Goal: Task Accomplishment & Management: Manage account settings

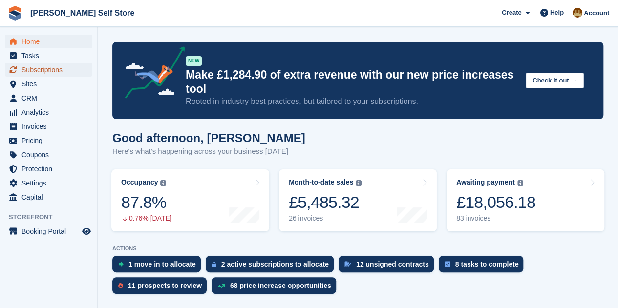
click at [38, 70] on span "Subscriptions" at bounding box center [51, 70] width 59 height 14
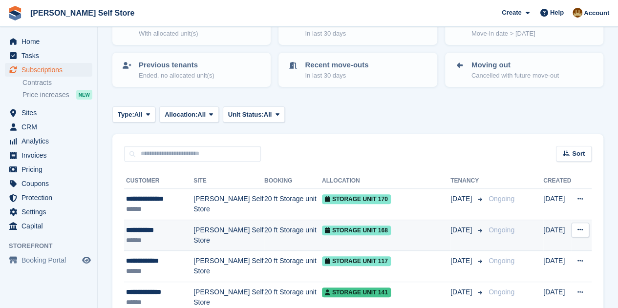
scroll to position [98, 0]
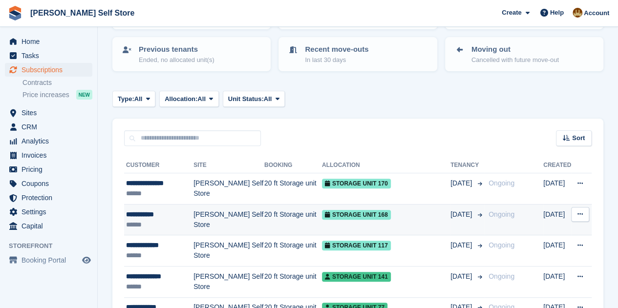
click at [358, 214] on span "Storage Unit 168" at bounding box center [356, 215] width 69 height 10
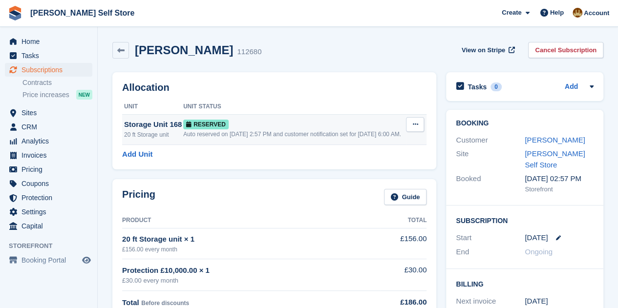
click at [417, 125] on icon at bounding box center [415, 124] width 5 height 6
click at [358, 166] on p "Deallocate" at bounding box center [377, 164] width 85 height 13
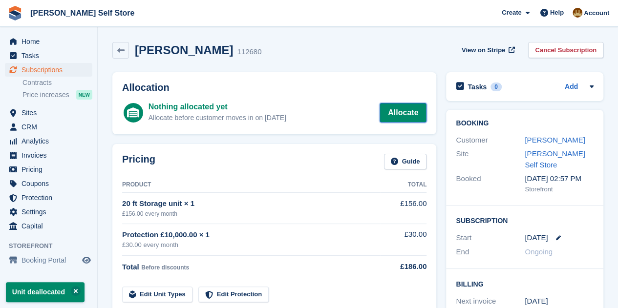
click at [410, 109] on link "Allocate" at bounding box center [403, 113] width 47 height 20
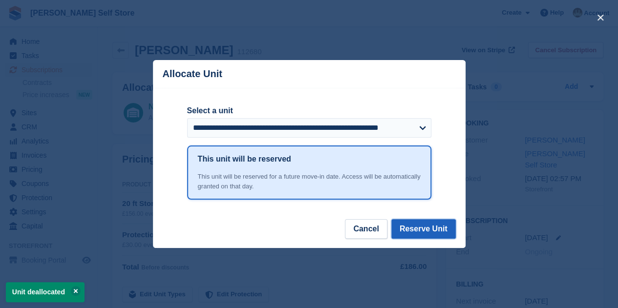
click at [426, 228] on button "Reserve Unit" at bounding box center [424, 230] width 65 height 20
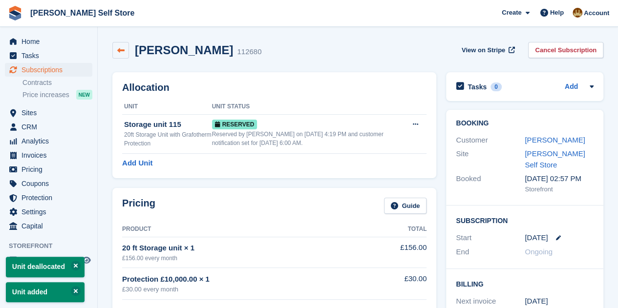
click at [125, 47] on link at bounding box center [120, 50] width 17 height 17
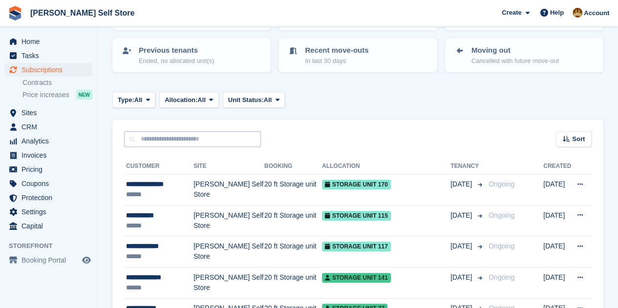
scroll to position [98, 0]
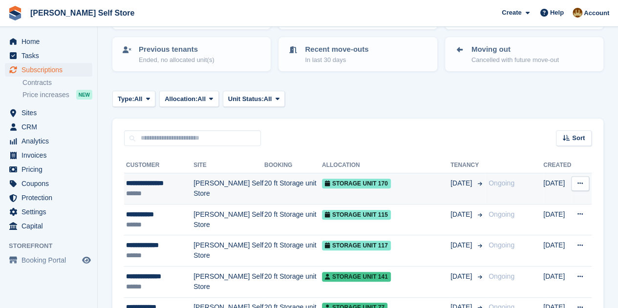
click at [155, 182] on div "**********" at bounding box center [159, 183] width 67 height 10
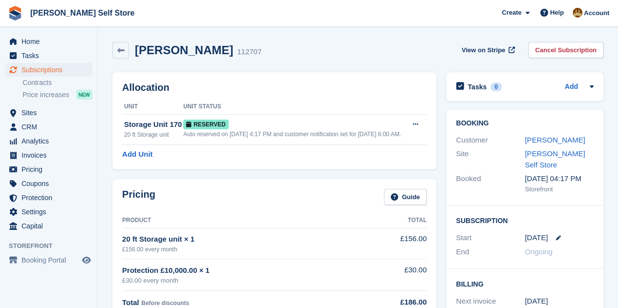
click at [258, 162] on div "Allocation Unit Unit Status Storage Unit 170 20 ft Storage unit Reserved Auto r…" at bounding box center [274, 120] width 324 height 97
click at [32, 69] on span "Subscriptions" at bounding box center [51, 70] width 59 height 14
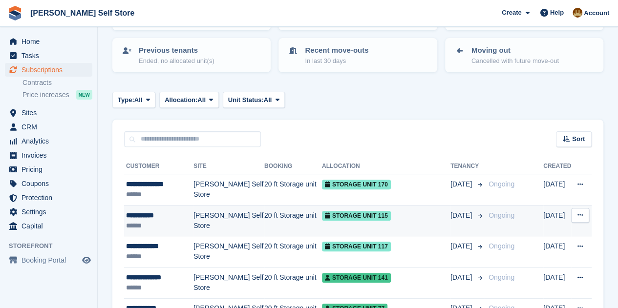
scroll to position [98, 0]
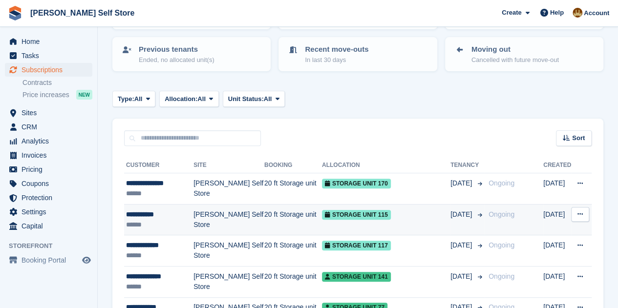
click at [154, 214] on div "**********" at bounding box center [159, 215] width 67 height 10
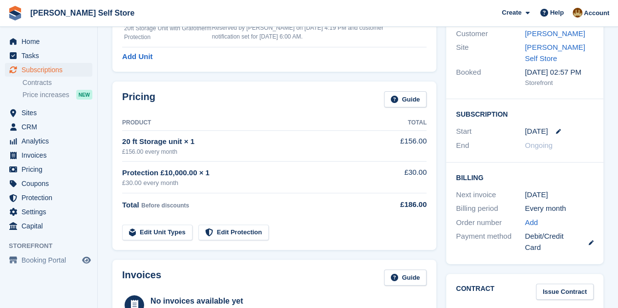
scroll to position [98, 0]
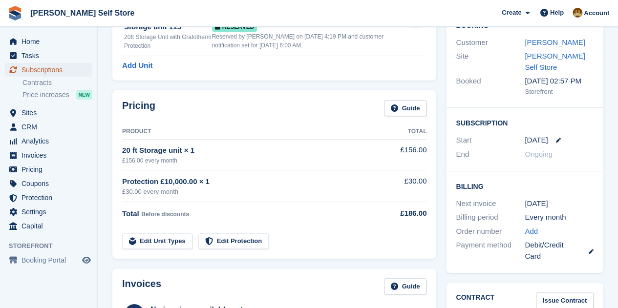
click at [37, 68] on span "Subscriptions" at bounding box center [51, 70] width 59 height 14
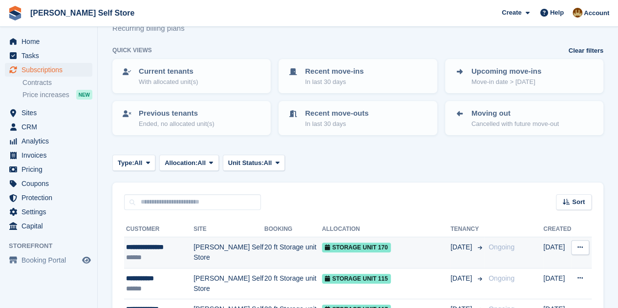
scroll to position [49, 0]
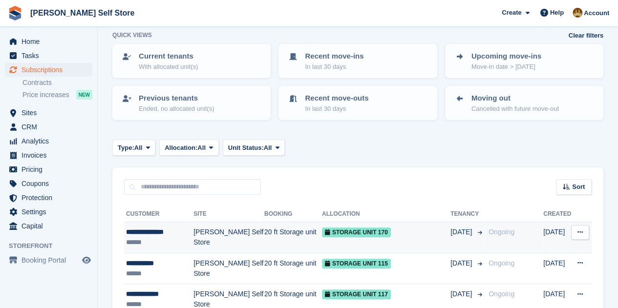
click at [166, 227] on div "**********" at bounding box center [159, 232] width 67 height 10
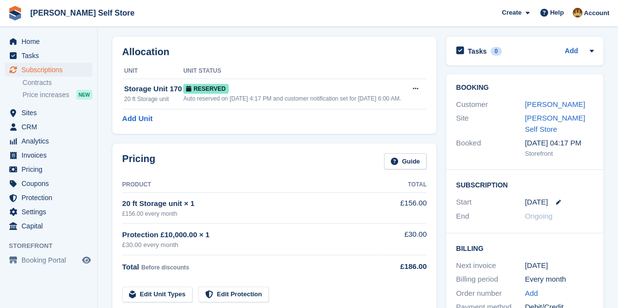
scroll to position [49, 0]
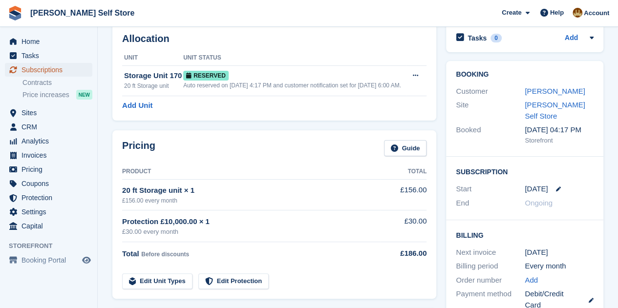
click at [40, 71] on span "Subscriptions" at bounding box center [51, 70] width 59 height 14
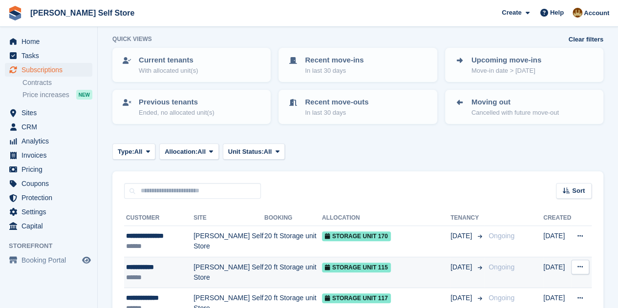
scroll to position [98, 0]
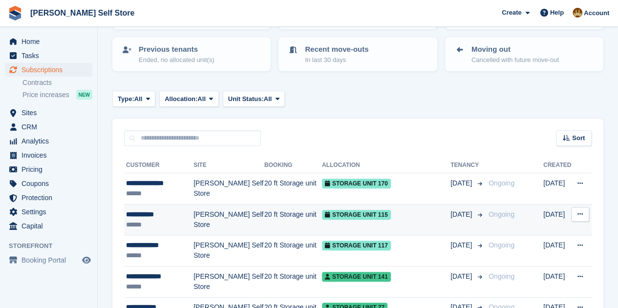
click at [149, 214] on div "**********" at bounding box center [159, 215] width 67 height 10
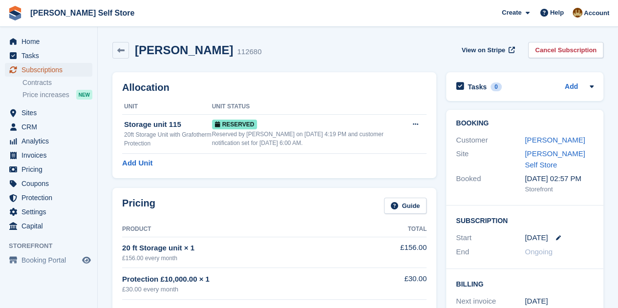
click at [37, 68] on span "Subscriptions" at bounding box center [51, 70] width 59 height 14
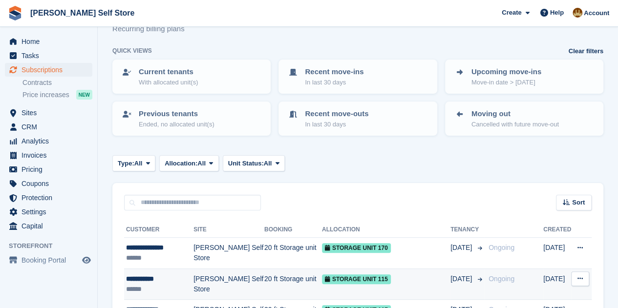
scroll to position [49, 0]
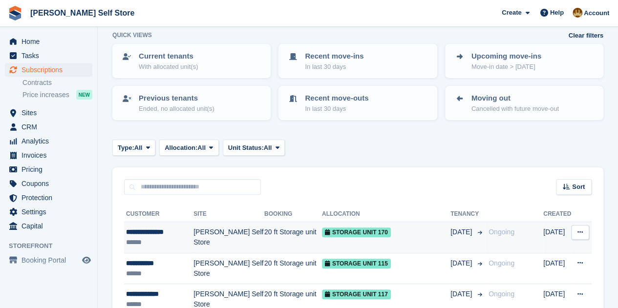
click at [155, 230] on div "**********" at bounding box center [159, 232] width 67 height 10
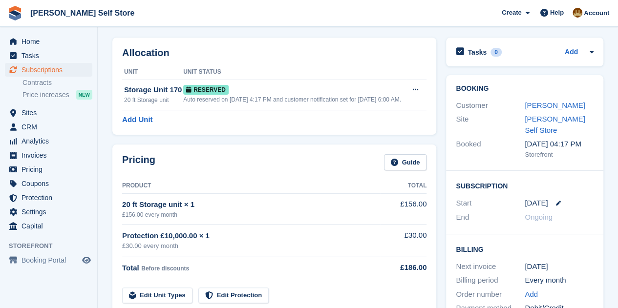
scroll to position [49, 0]
